Goal: Task Accomplishment & Management: Use online tool/utility

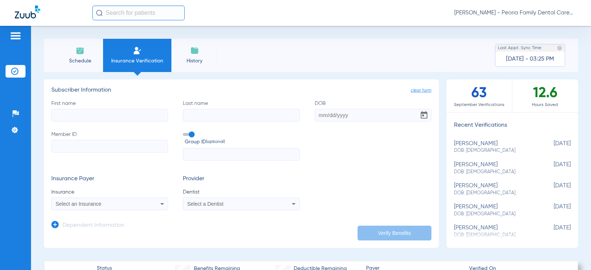
click at [110, 115] on input "First name" at bounding box center [109, 115] width 117 height 13
type input "Chitra"
click at [202, 119] on input "Last name" at bounding box center [241, 115] width 117 height 13
click at [191, 117] on input "ahikesavan" at bounding box center [241, 115] width 117 height 13
type input "adikesavan"
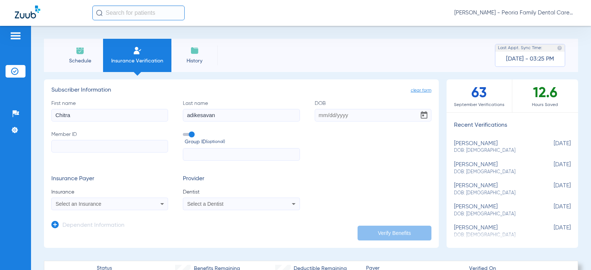
click at [322, 117] on input "DOB" at bounding box center [373, 115] width 117 height 13
type input "[DATE]"
click at [328, 168] on form "First name [PERSON_NAME] Last name [PERSON_NAME] [DEMOGRAPHIC_DATA] Member ID G…" at bounding box center [241, 155] width 380 height 111
click at [116, 142] on input "Member ID" at bounding box center [109, 146] width 117 height 13
type input "U59767305"
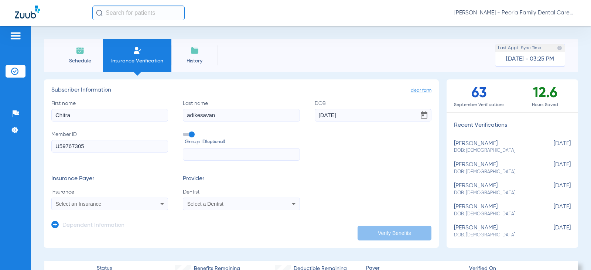
click at [124, 202] on div "Select an Insurance" at bounding box center [99, 203] width 87 height 5
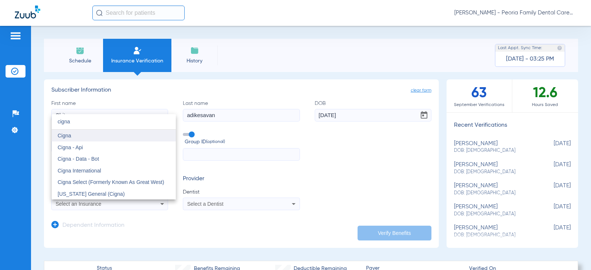
type input "cigna"
click at [80, 134] on mat-option "Cigna" at bounding box center [114, 136] width 124 height 12
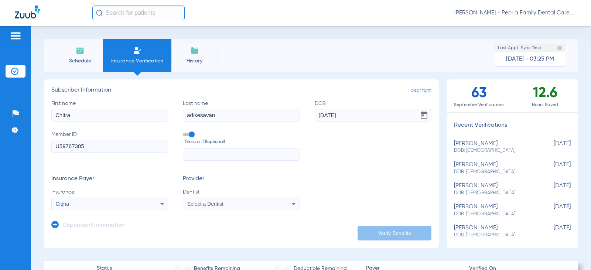
click at [214, 207] on div "Select a Dentist" at bounding box center [241, 203] width 116 height 9
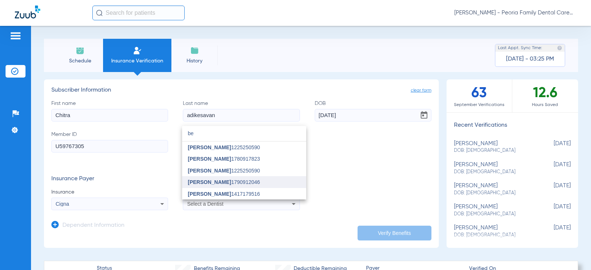
type input "be"
click at [192, 182] on span "[PERSON_NAME]" at bounding box center [209, 182] width 43 height 6
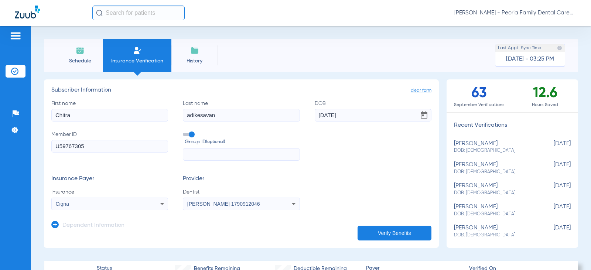
click at [275, 189] on span "Dentist" at bounding box center [241, 191] width 117 height 7
click at [383, 229] on button "Verify Benefits" at bounding box center [394, 233] width 74 height 15
click at [73, 61] on span "Schedule" at bounding box center [79, 60] width 35 height 7
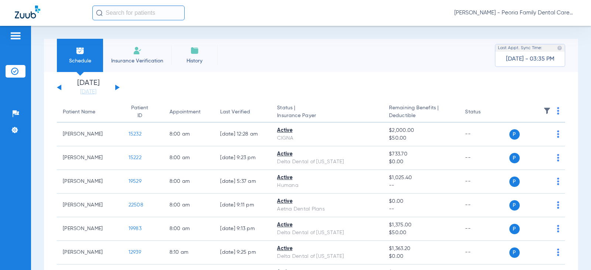
click at [117, 86] on button at bounding box center [117, 88] width 4 height 6
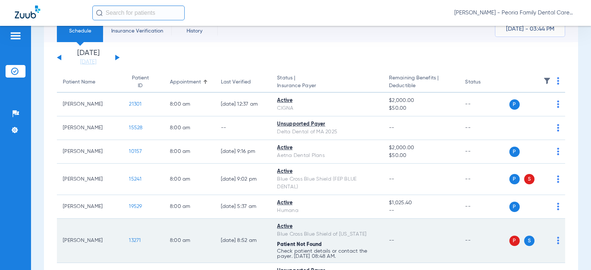
scroll to position [111, 0]
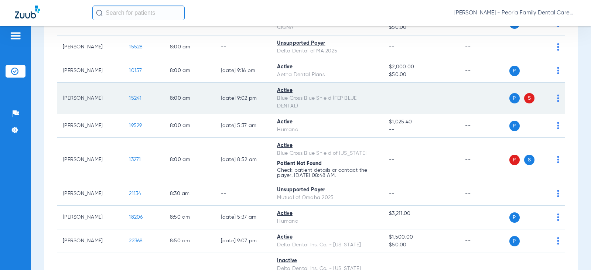
click at [326, 100] on div "Blue Cross Blue Shield (FEP BLUE DENTAL)" at bounding box center [327, 103] width 100 height 16
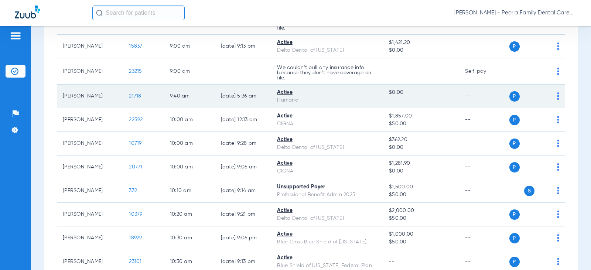
scroll to position [398, 0]
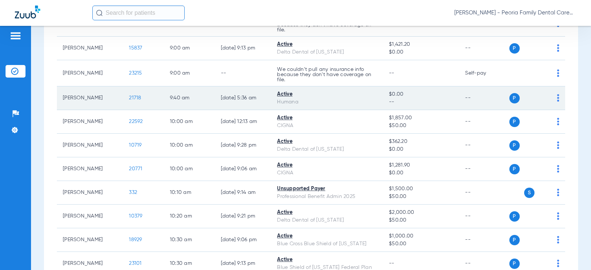
click at [129, 98] on span "21718" at bounding box center [135, 97] width 12 height 5
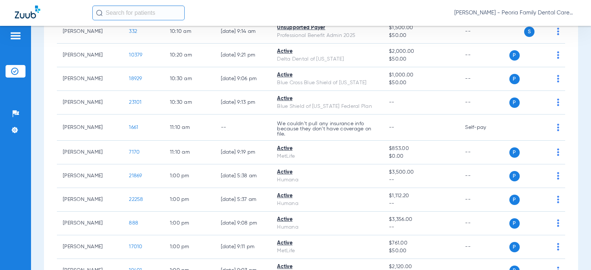
scroll to position [461, 0]
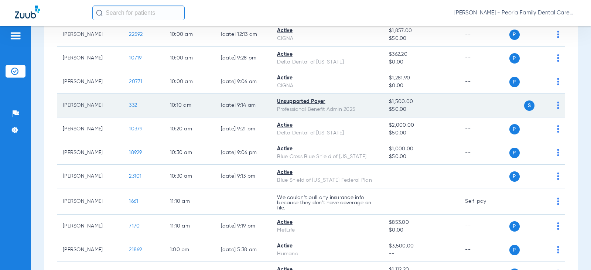
click at [129, 105] on span "332" at bounding box center [133, 105] width 8 height 5
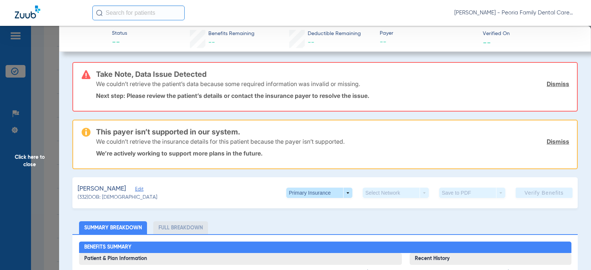
click at [546, 82] on link "Dismiss" at bounding box center [557, 83] width 23 height 7
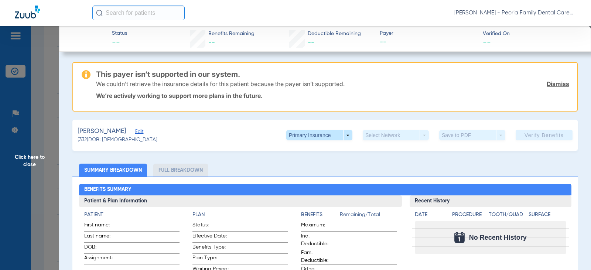
click at [546, 83] on link "Dismiss" at bounding box center [557, 83] width 23 height 7
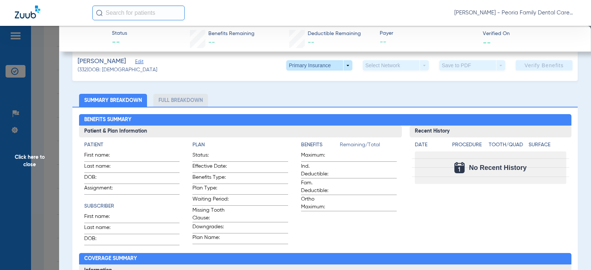
scroll to position [0, 0]
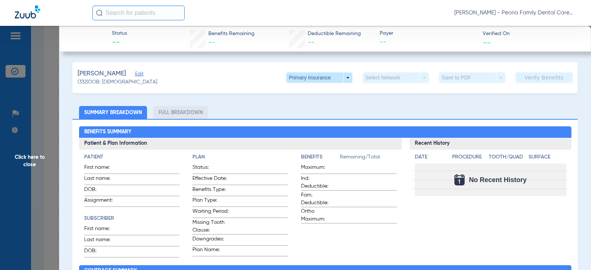
click at [31, 157] on span "Click here to close" at bounding box center [29, 161] width 59 height 270
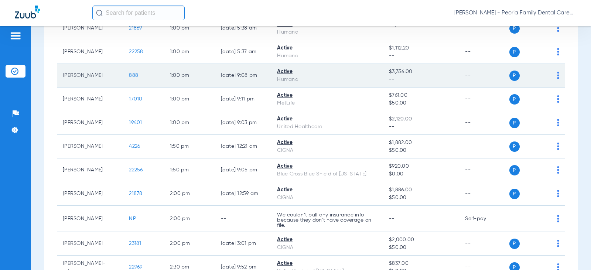
scroll to position [646, 0]
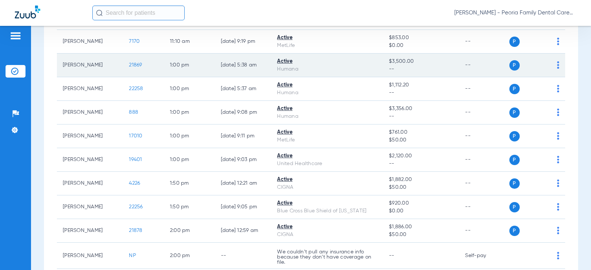
click at [129, 64] on span "21869" at bounding box center [135, 64] width 13 height 5
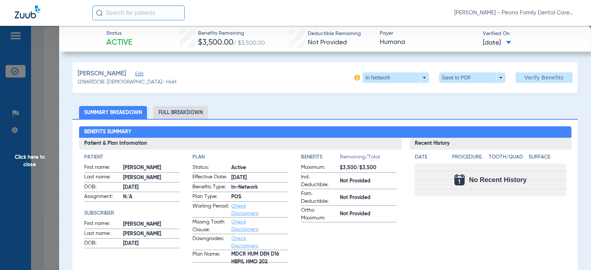
click at [23, 157] on span "Click here to close" at bounding box center [29, 161] width 59 height 270
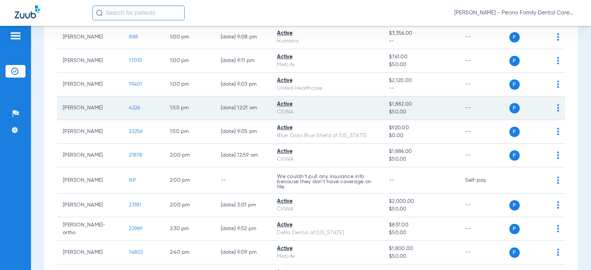
scroll to position [793, 0]
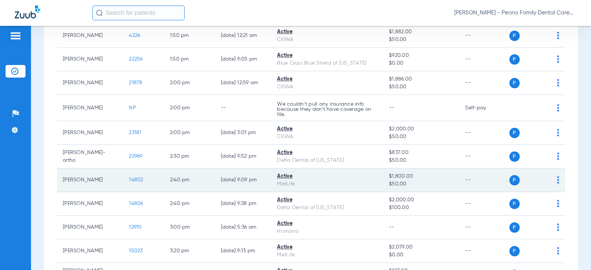
click at [131, 177] on span "14802" at bounding box center [136, 179] width 14 height 5
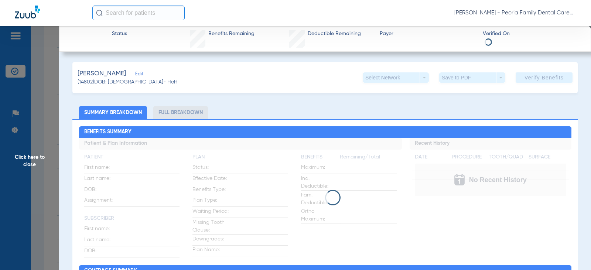
click at [35, 158] on span "Click here to close" at bounding box center [29, 161] width 59 height 270
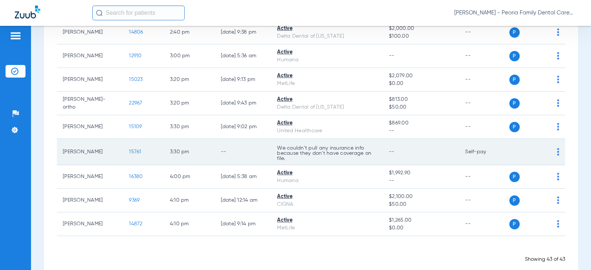
scroll to position [978, 0]
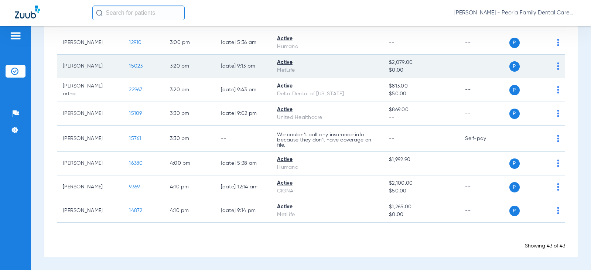
click at [129, 66] on span "15023" at bounding box center [136, 66] width 14 height 5
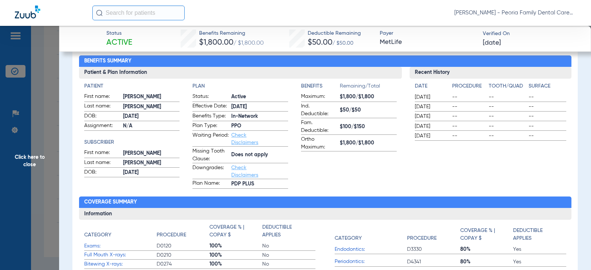
scroll to position [74, 0]
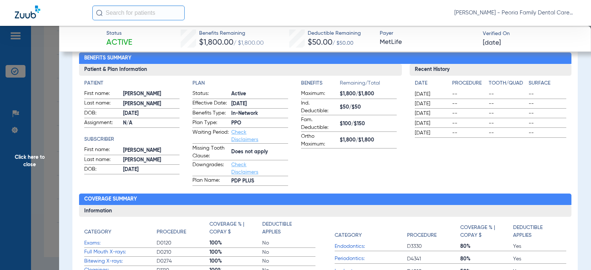
click at [27, 164] on span "Click here to close" at bounding box center [29, 161] width 59 height 270
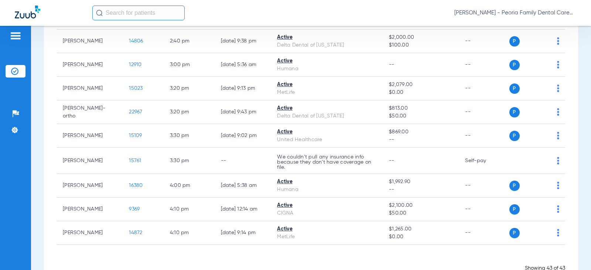
scroll to position [960, 0]
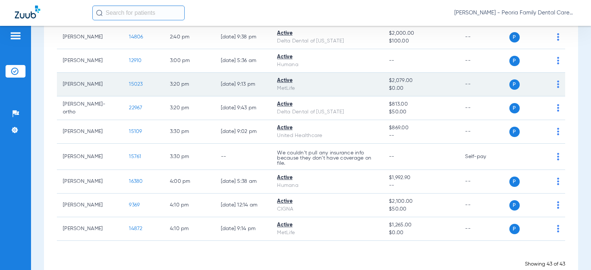
click at [129, 83] on span "15023" at bounding box center [136, 84] width 14 height 5
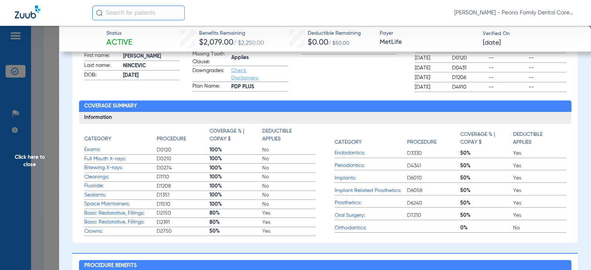
scroll to position [222, 0]
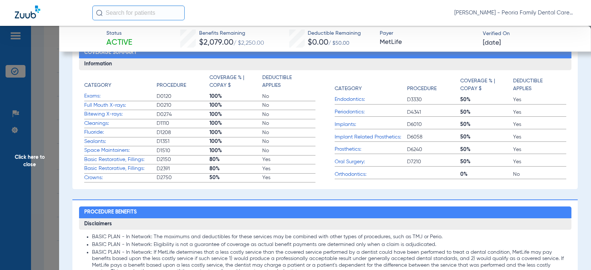
drag, startPoint x: 23, startPoint y: 166, endPoint x: 27, endPoint y: 161, distance: 6.6
click at [23, 166] on span "Click here to close" at bounding box center [29, 161] width 59 height 270
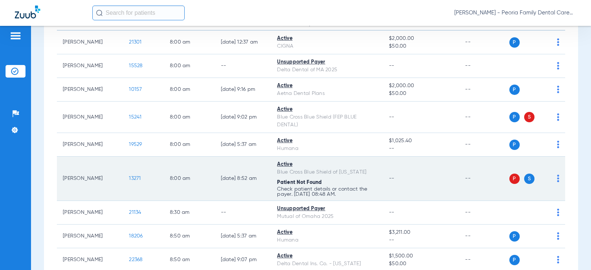
scroll to position [0, 0]
